Goal: Navigation & Orientation: Find specific page/section

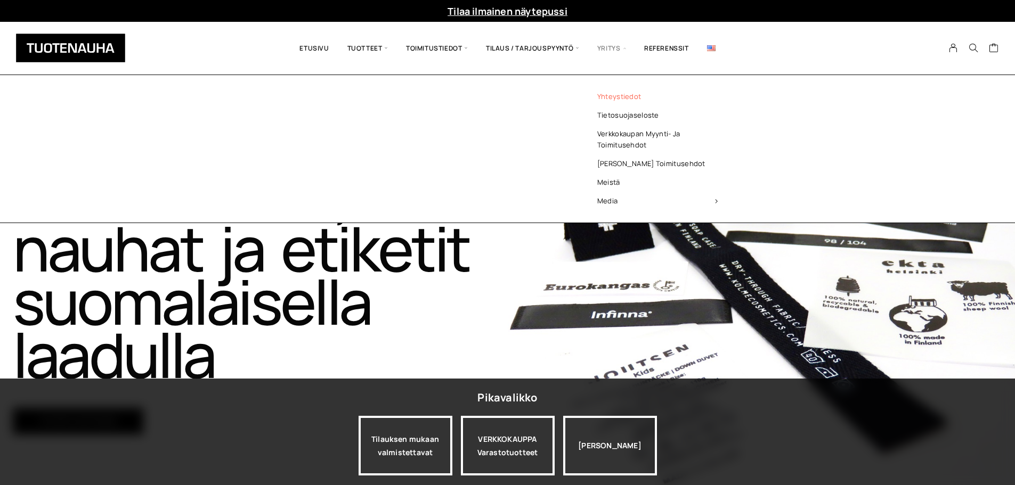
click at [621, 95] on link "Yhteystiedot" at bounding box center [657, 96] width 155 height 19
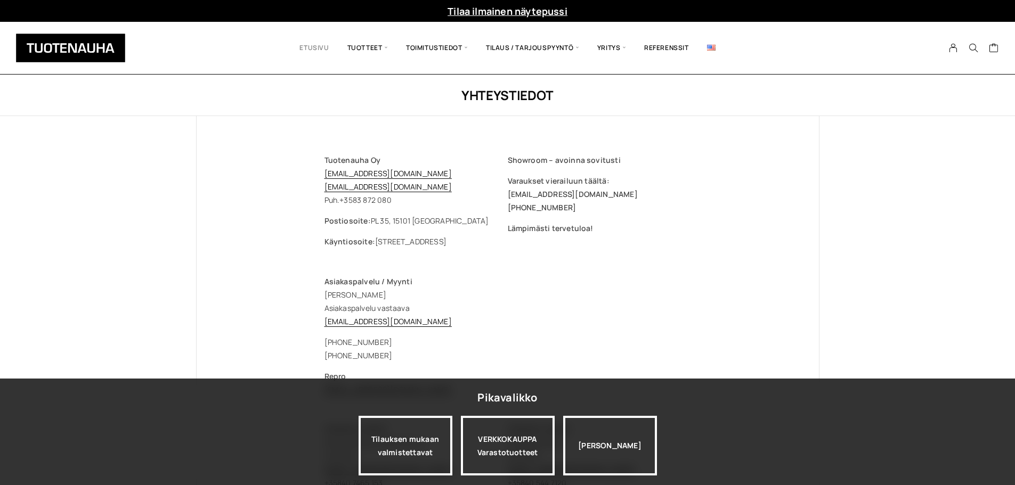
click at [309, 47] on link "Etusivu" at bounding box center [313, 48] width 47 height 36
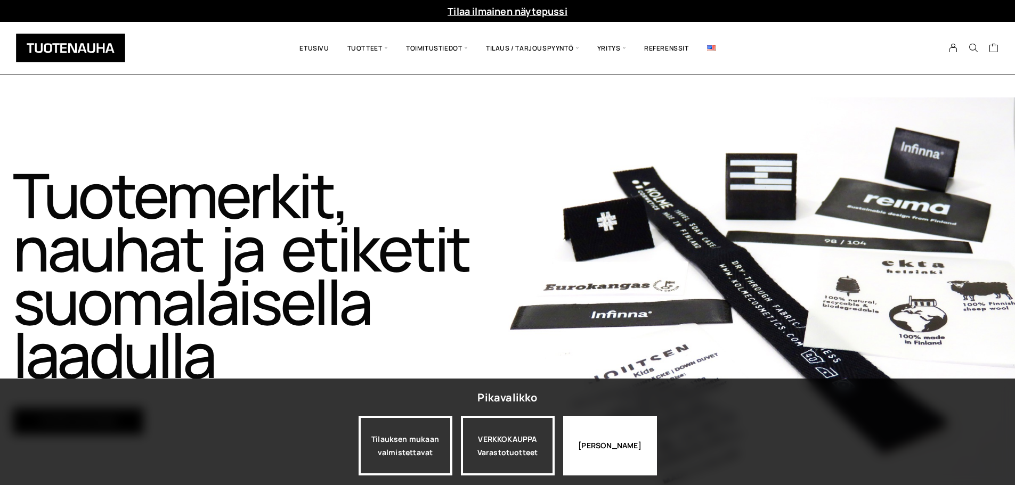
click at [641, 448] on div "[PERSON_NAME]" at bounding box center [610, 446] width 94 height 60
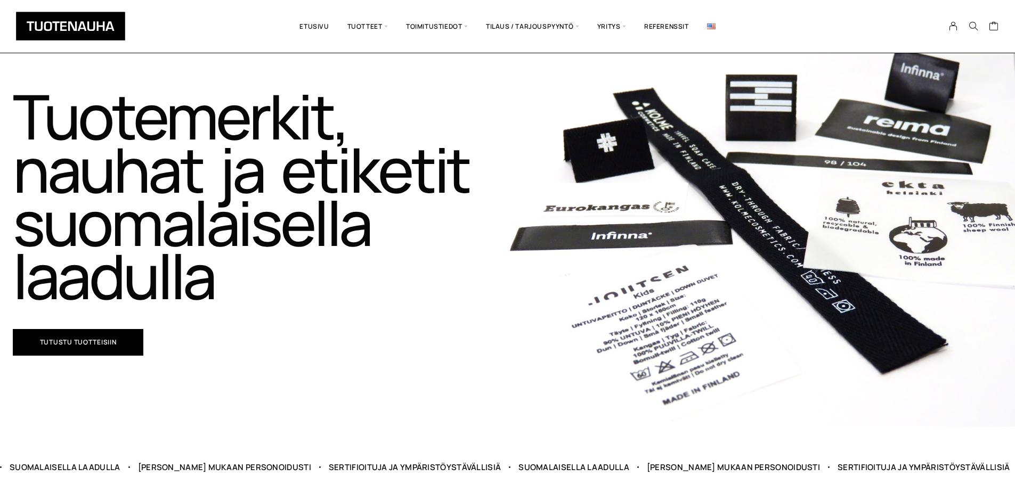
scroll to position [53, 0]
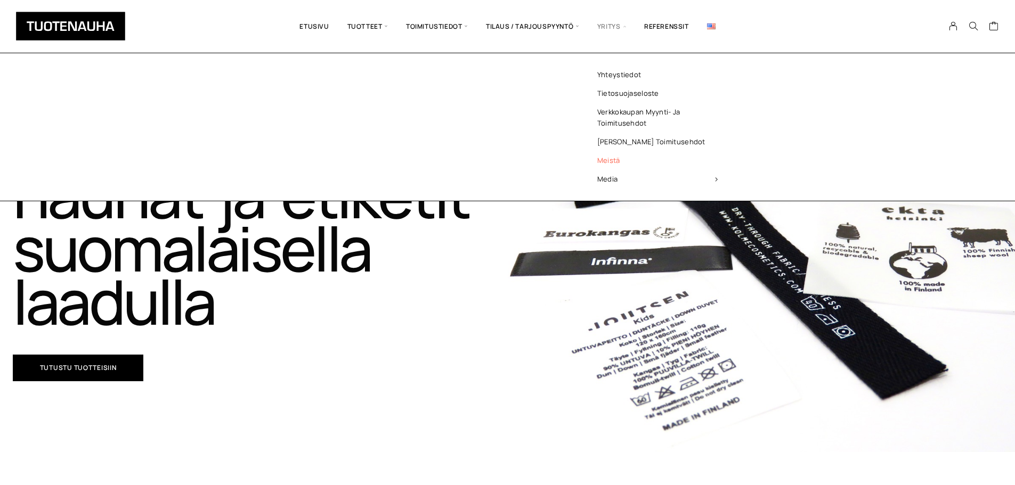
click at [611, 162] on link "Meistä" at bounding box center [657, 160] width 155 height 19
